Goal: Complete application form

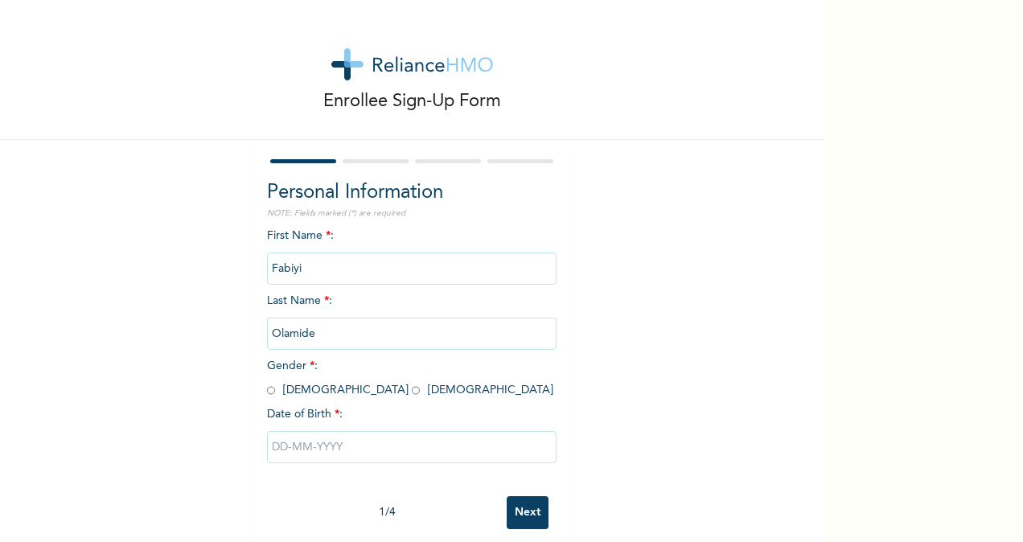
scroll to position [26, 0]
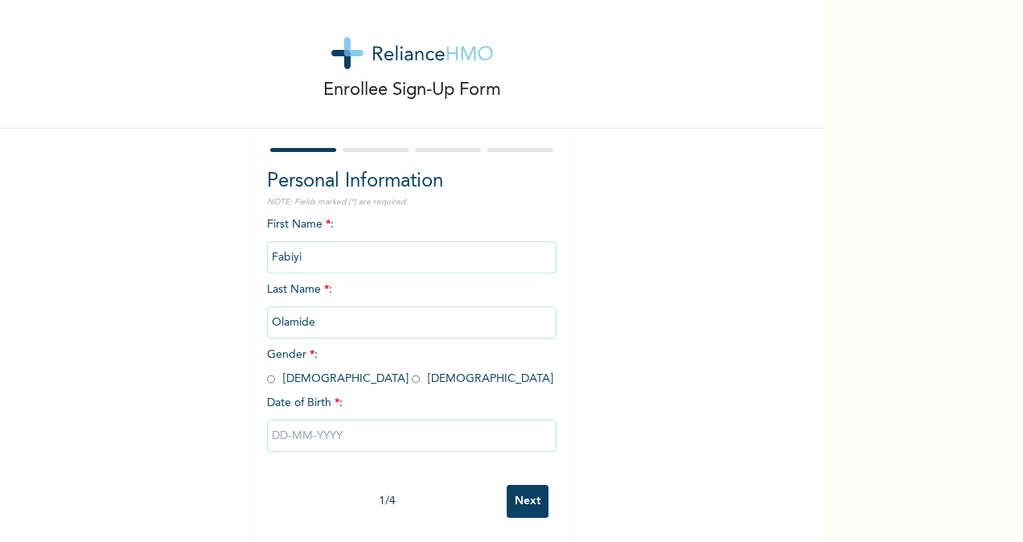
click at [412, 371] on input "radio" at bounding box center [416, 378] width 8 height 15
radio input "true"
click at [306, 426] on input "text" at bounding box center [411, 436] width 289 height 32
select select "7"
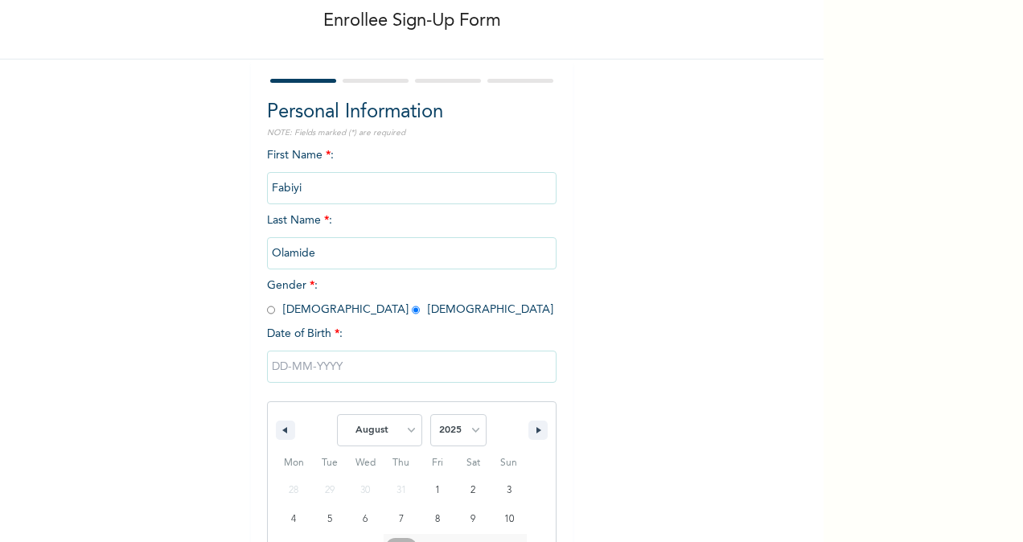
scroll to position [190, 0]
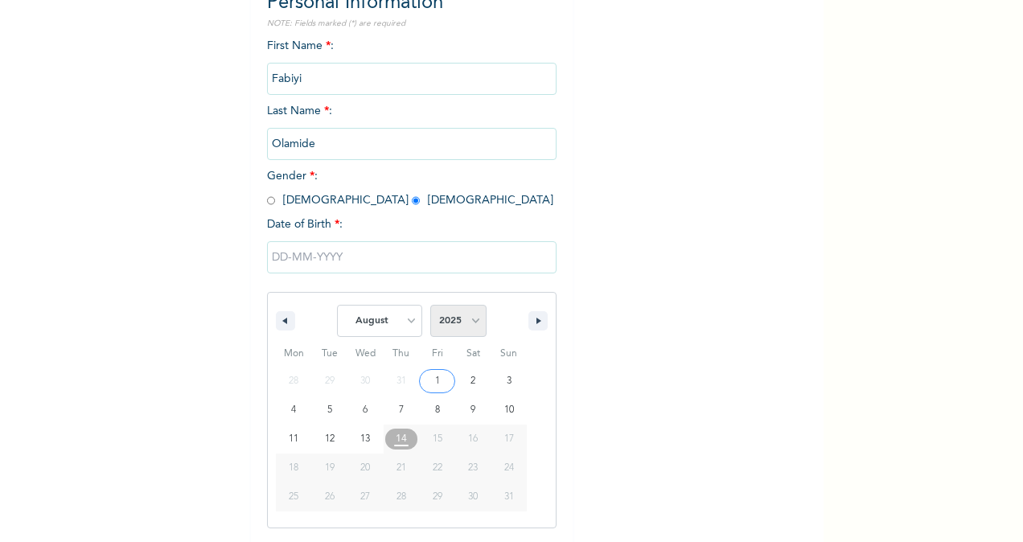
click at [476, 330] on select "2025 2024 2023 2022 2021 2020 2019 2018 2017 2016 2015 2014 2013 2012 2011 2010…" at bounding box center [458, 321] width 56 height 32
select select "1998"
click at [430, 306] on select "2025 2024 2023 2022 2021 2020 2019 2018 2017 2016 2015 2014 2013 2012 2011 2010…" at bounding box center [458, 321] width 56 height 32
click at [402, 322] on select "January February March April May June July August September October November De…" at bounding box center [379, 321] width 85 height 32
select select "11"
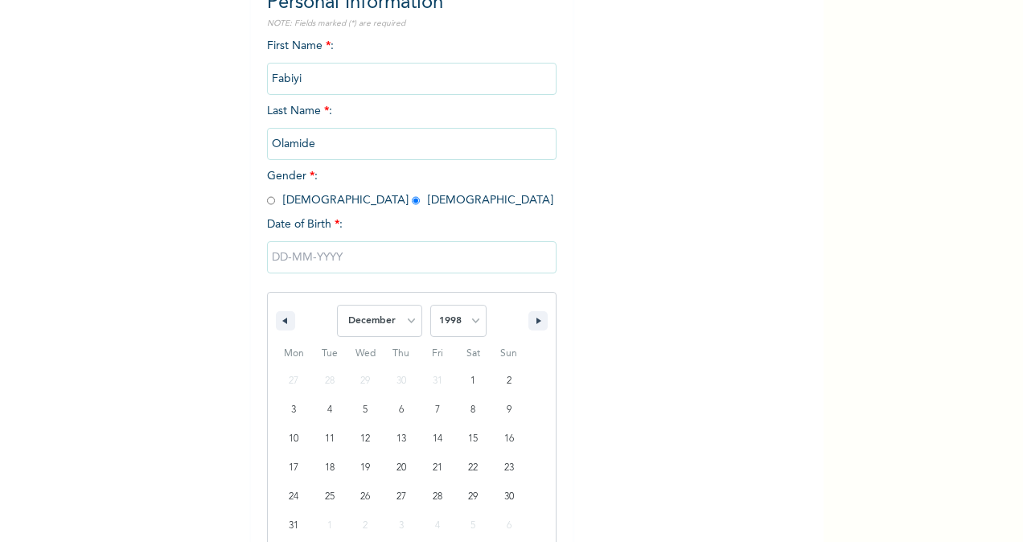
click at [337, 306] on select "January February March April May June July August September October November De…" at bounding box center [379, 321] width 85 height 32
type input "[DATE]"
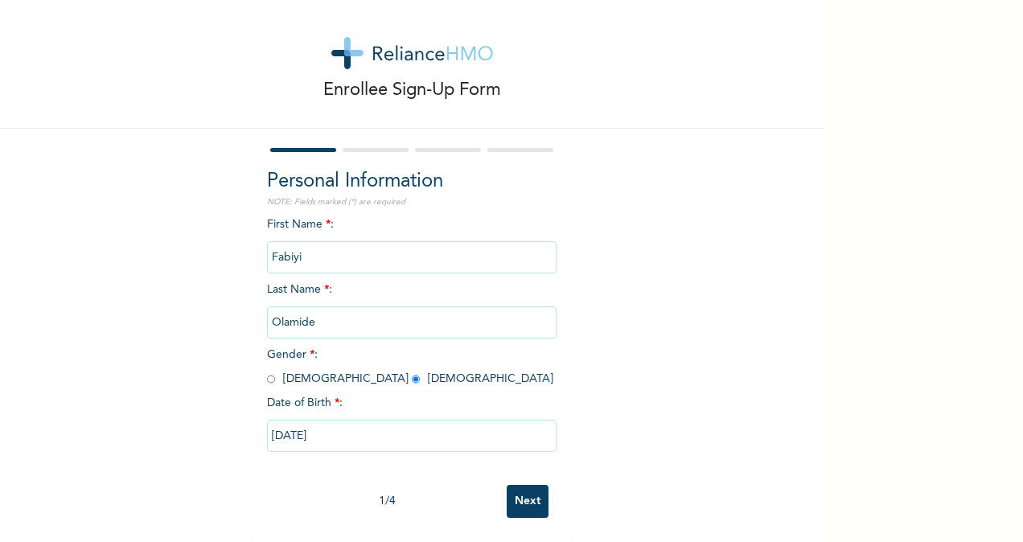
click at [514, 490] on input "Next" at bounding box center [528, 501] width 42 height 33
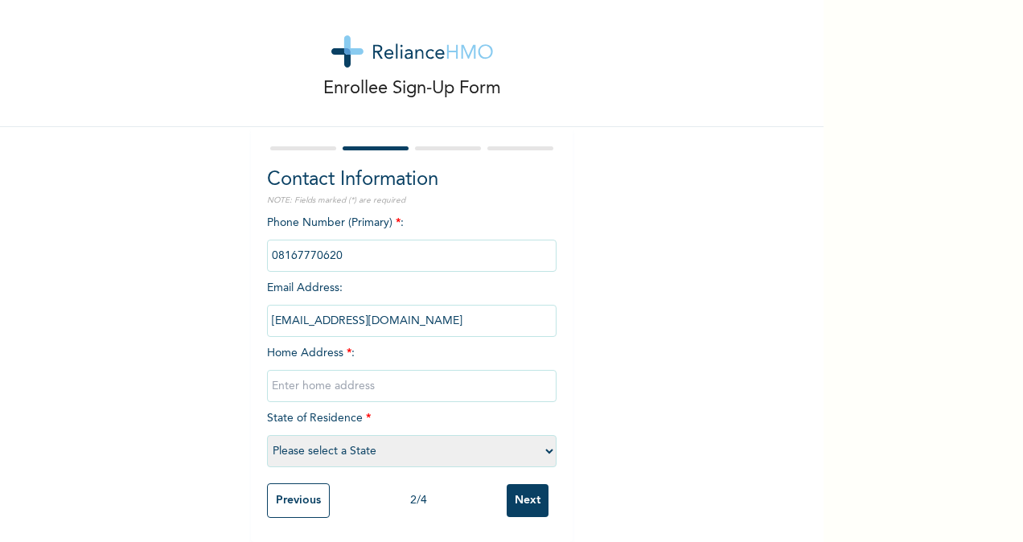
click at [315, 371] on input "text" at bounding box center [411, 386] width 289 height 32
type input "[STREET_ADDRESS]"
click at [547, 437] on select "Please select a State [PERSON_NAME] (FCT) [PERSON_NAME] Ibom [GEOGRAPHIC_DATA] …" at bounding box center [411, 451] width 289 height 32
select select "28"
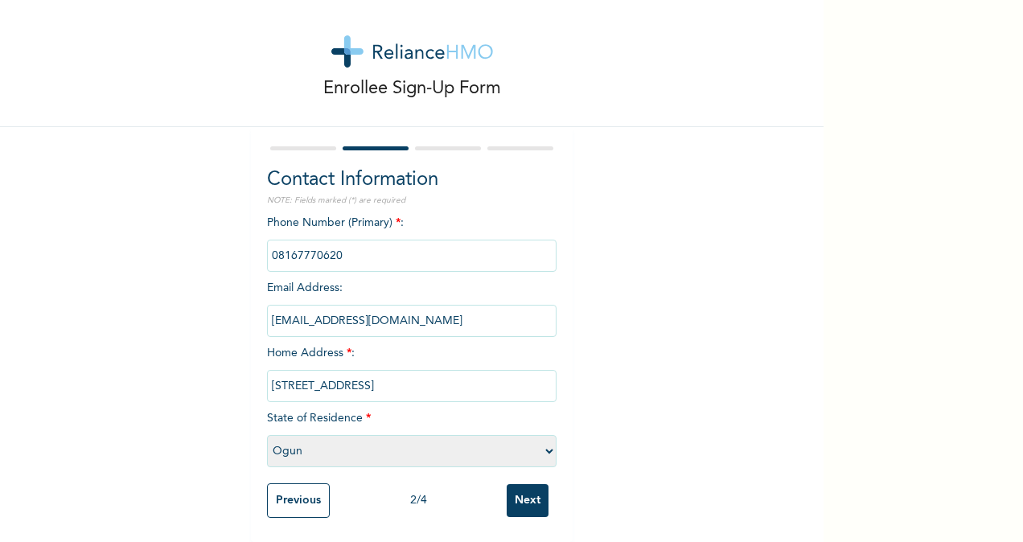
click at [267, 435] on select "Please select a State [PERSON_NAME] (FCT) [PERSON_NAME] Ibom [GEOGRAPHIC_DATA] …" at bounding box center [411, 451] width 289 height 32
click at [524, 485] on input "Next" at bounding box center [528, 500] width 42 height 33
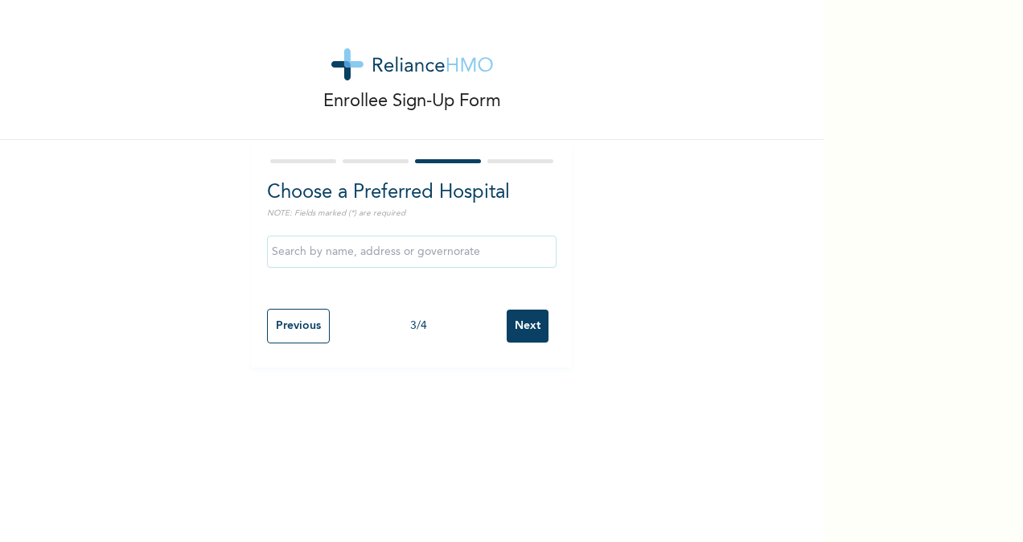
scroll to position [0, 0]
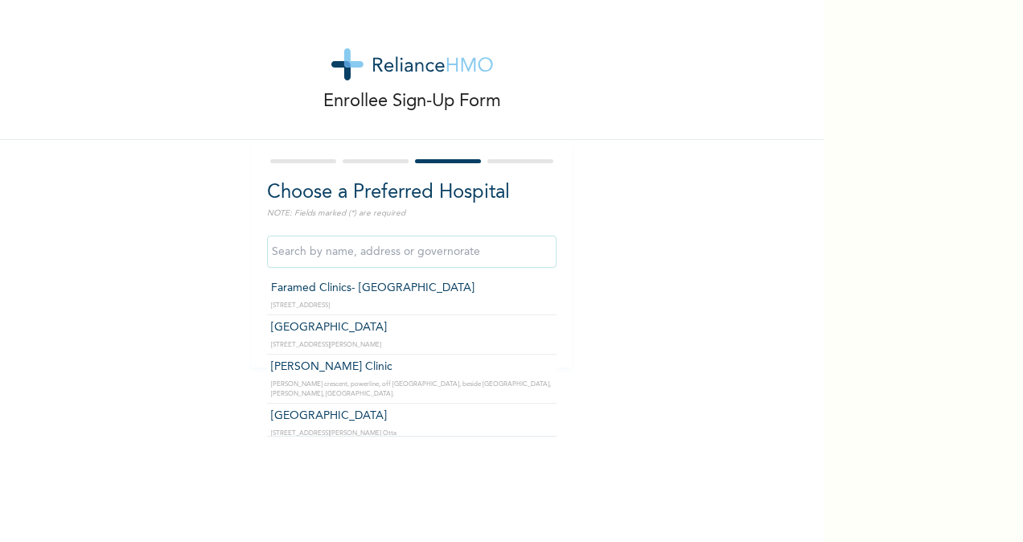
click at [415, 254] on input "text" at bounding box center [411, 252] width 289 height 32
